Goal: Find specific page/section: Find specific page/section

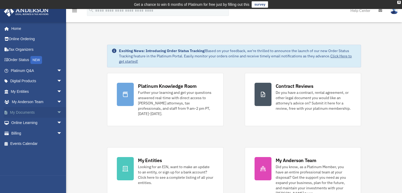
click at [48, 112] on link "My Documents arrow_drop_down" at bounding box center [37, 112] width 66 height 11
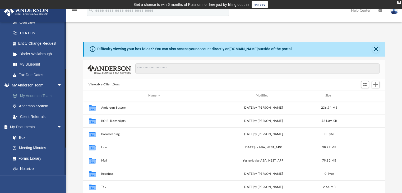
scroll to position [106, 0]
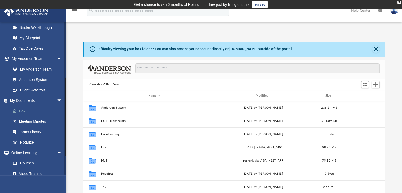
click at [22, 110] on link "Box" at bounding box center [38, 111] width 63 height 11
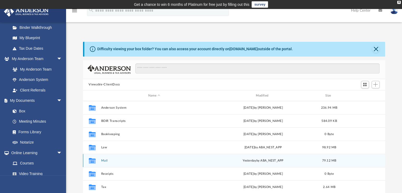
click at [105, 160] on button "Mail" at bounding box center [154, 160] width 107 height 3
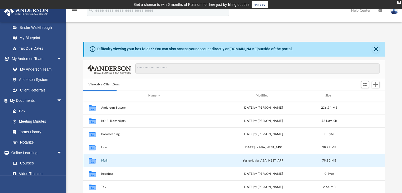
click at [111, 161] on button "Mail" at bounding box center [154, 160] width 107 height 3
click at [92, 161] on icon "grid" at bounding box center [92, 161] width 7 height 4
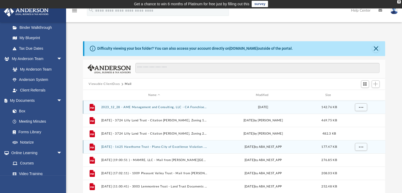
scroll to position [0, 0]
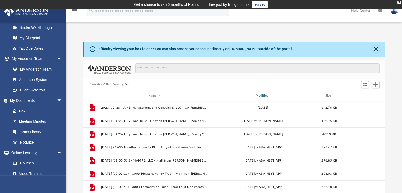
click at [263, 95] on div "Modified" at bounding box center [263, 95] width 107 height 5
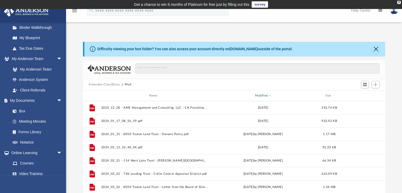
click at [263, 95] on div "Modified" at bounding box center [263, 95] width 107 height 5
click at [264, 95] on div "Modified" at bounding box center [263, 95] width 107 height 5
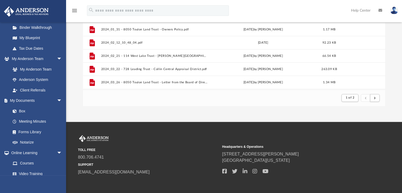
scroll to position [106, 0]
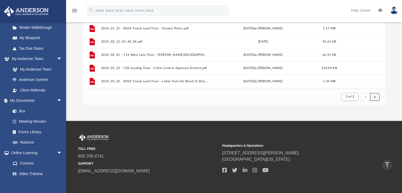
click at [375, 98] on span "submit" at bounding box center [375, 96] width 2 height 3
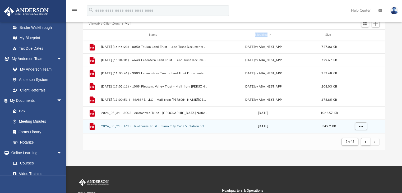
scroll to position [26, 0]
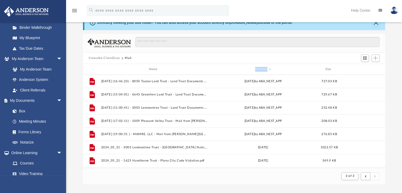
drag, startPoint x: 129, startPoint y: 58, endPoint x: 123, endPoint y: 58, distance: 5.6
click at [125, 59] on button "Mail" at bounding box center [128, 58] width 7 height 5
click at [128, 58] on button "Mail" at bounding box center [128, 58] width 7 height 5
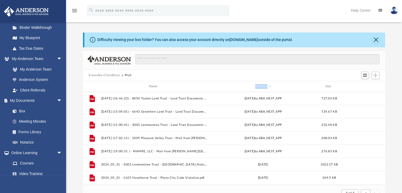
scroll to position [0, 0]
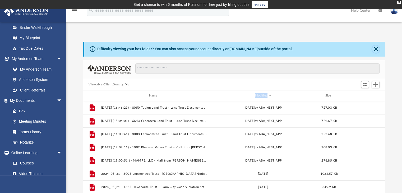
click at [376, 48] on button "Close" at bounding box center [375, 48] width 7 height 7
